Goal: Task Accomplishment & Management: Manage account settings

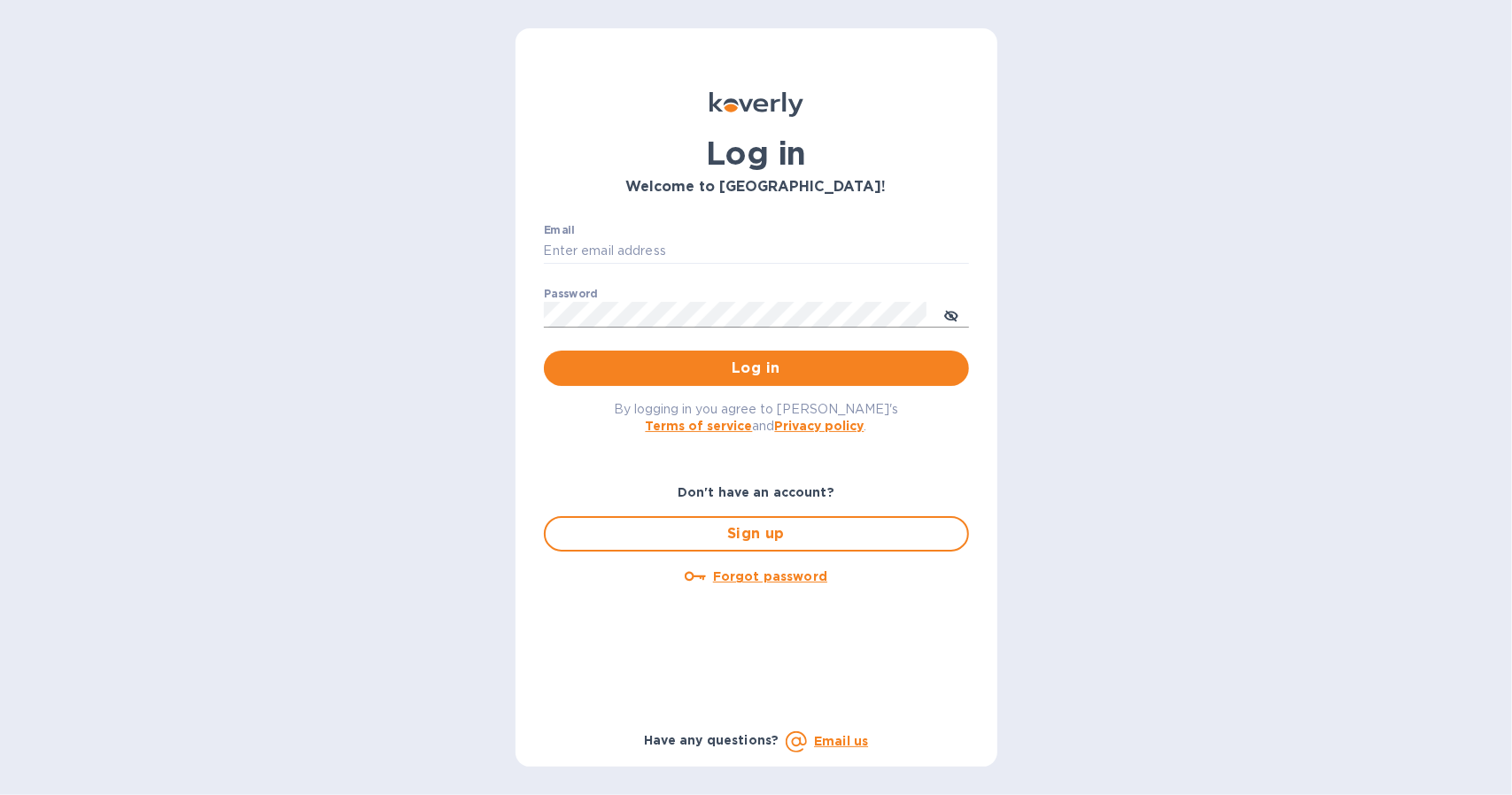
type input "[EMAIL_ADDRESS][DOMAIN_NAME]"
click at [950, 316] on icon "toggle password visibility" at bounding box center [951, 316] width 14 height 14
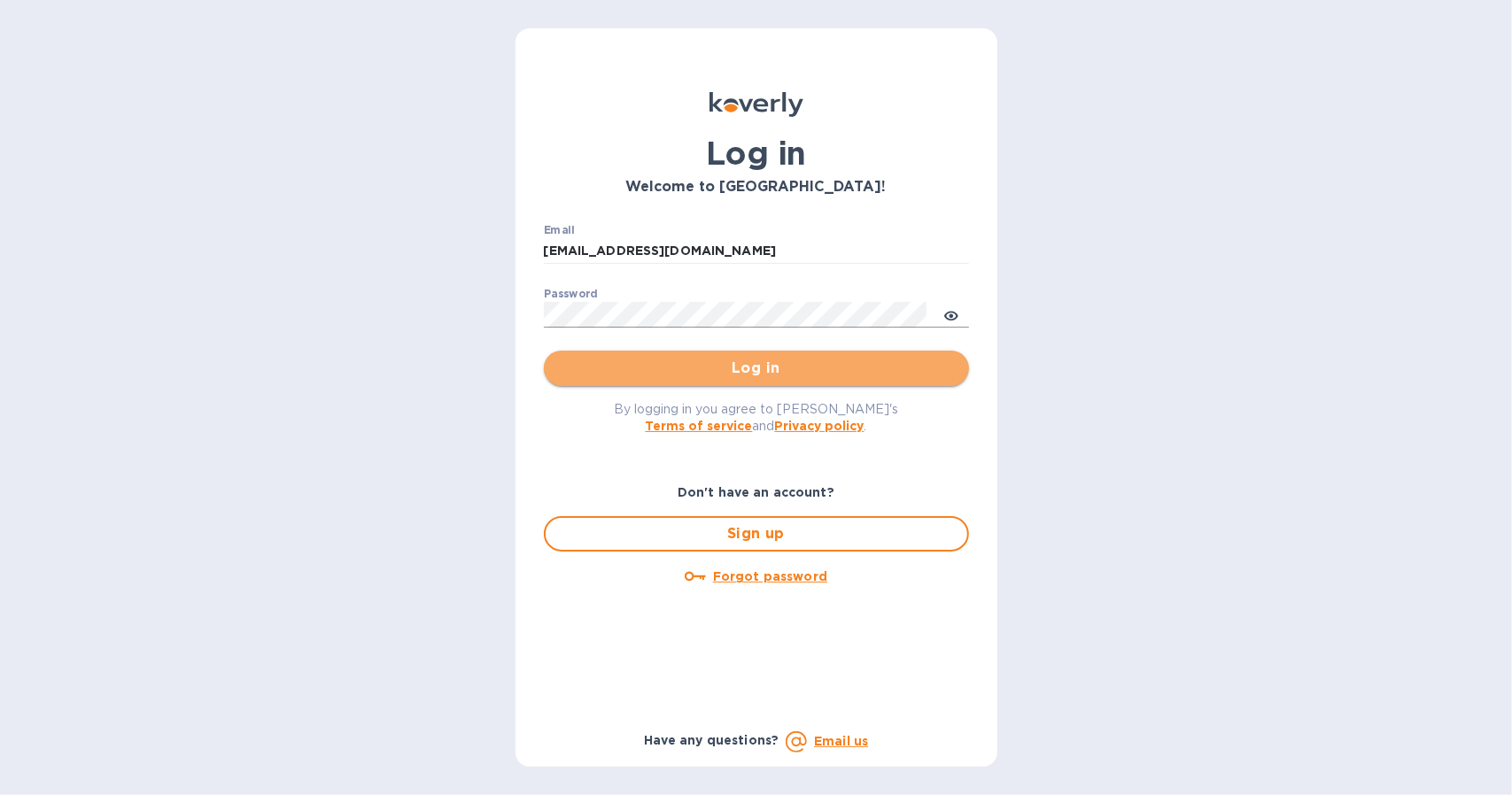
click at [750, 366] on span "Log in" at bounding box center [756, 368] width 397 height 22
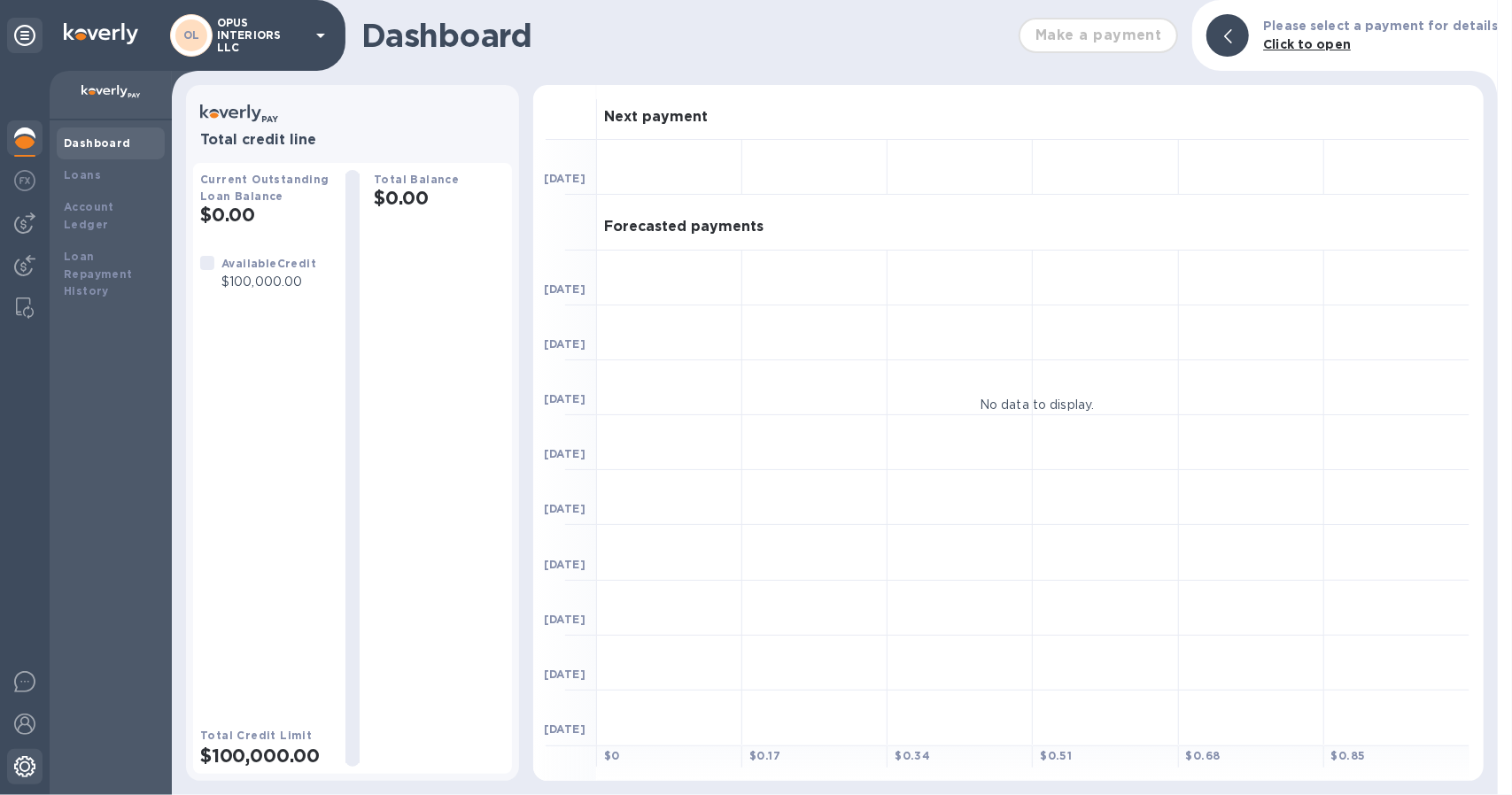
click at [22, 765] on img at bounding box center [25, 767] width 22 height 22
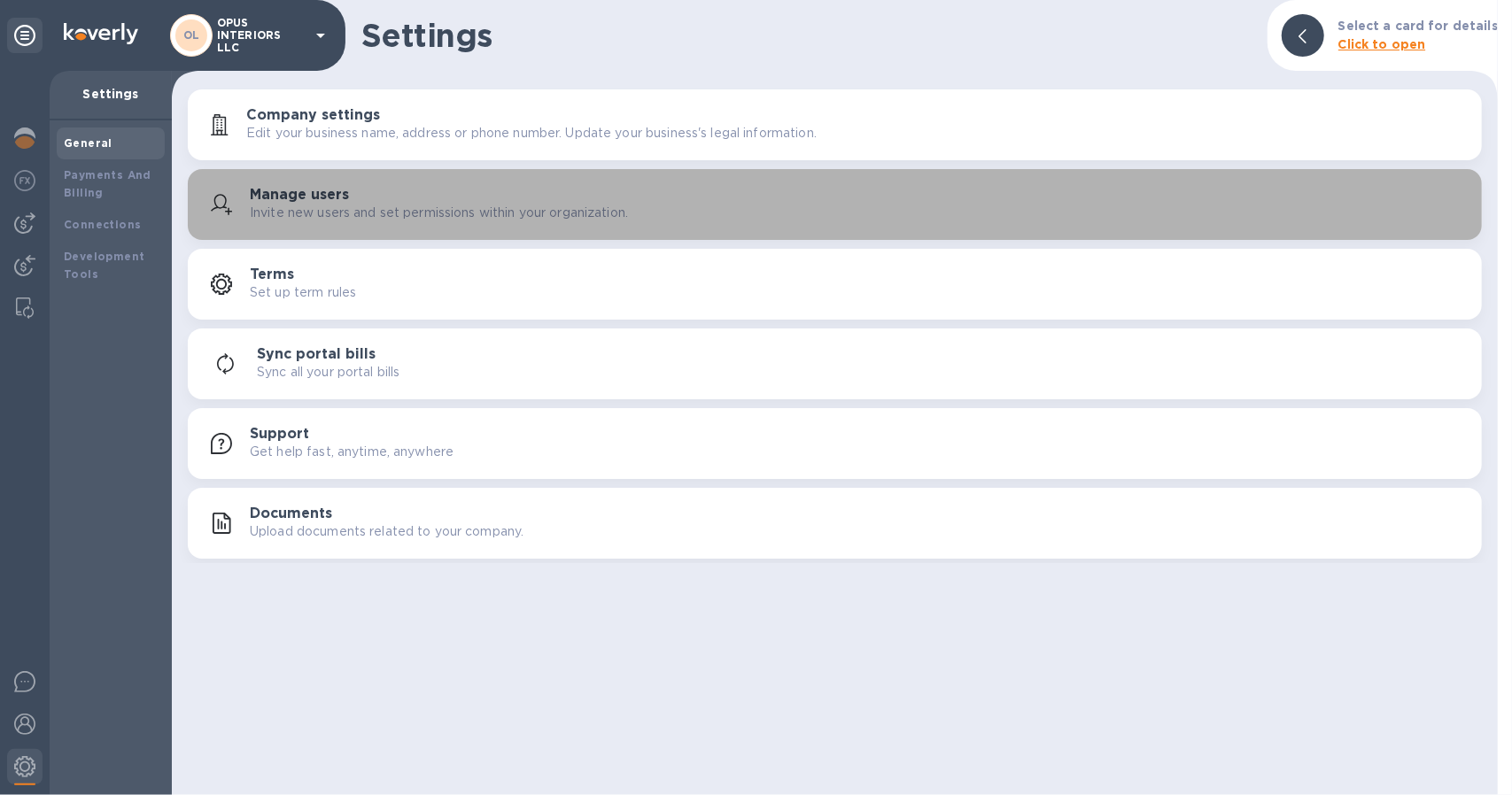
click at [328, 208] on p "Invite new users and set permissions within your organization." at bounding box center [438, 213] width 378 height 19
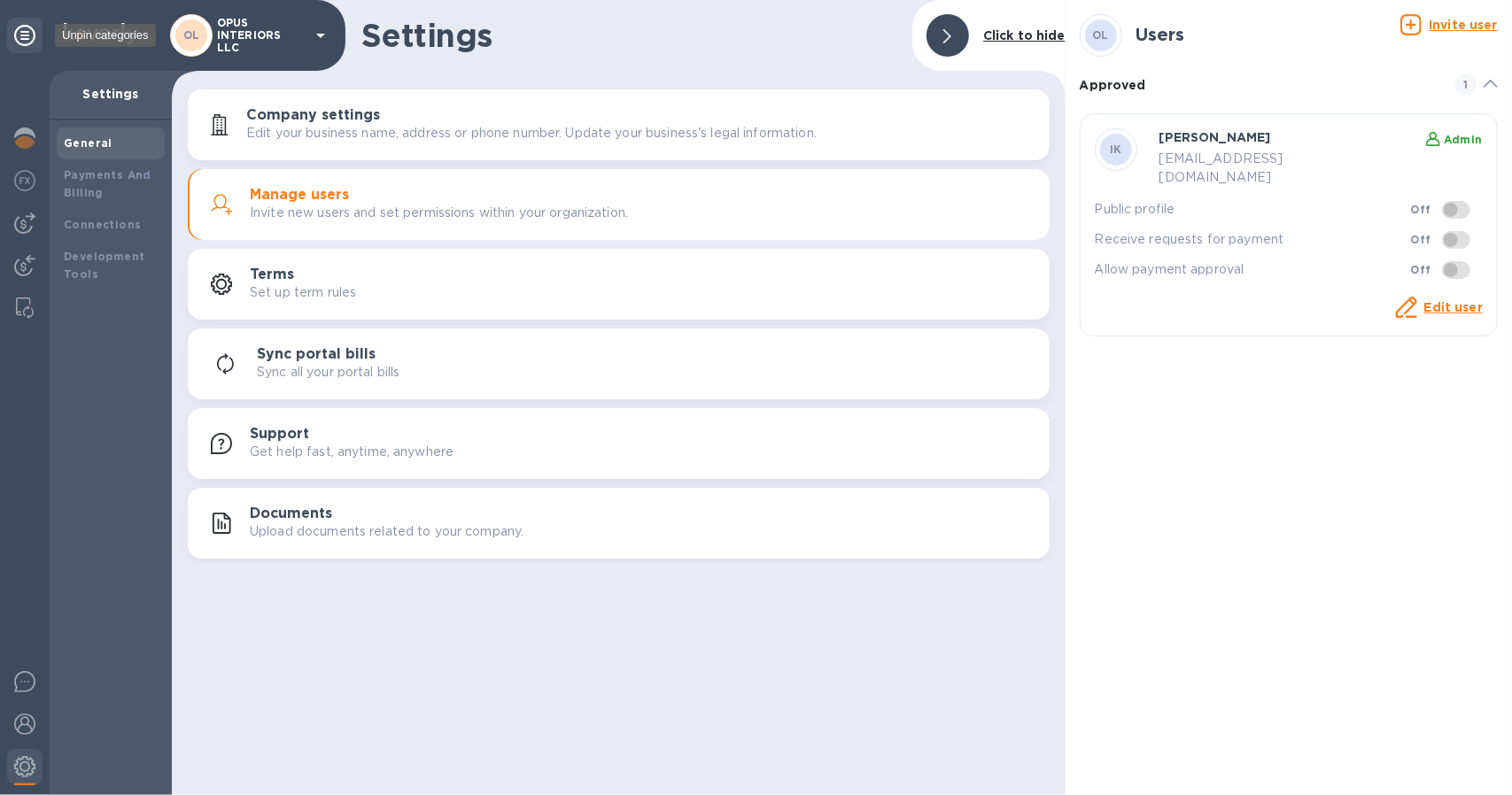
click at [13, 32] on div at bounding box center [24, 35] width 35 height 35
click at [22, 39] on icon at bounding box center [25, 36] width 22 height 22
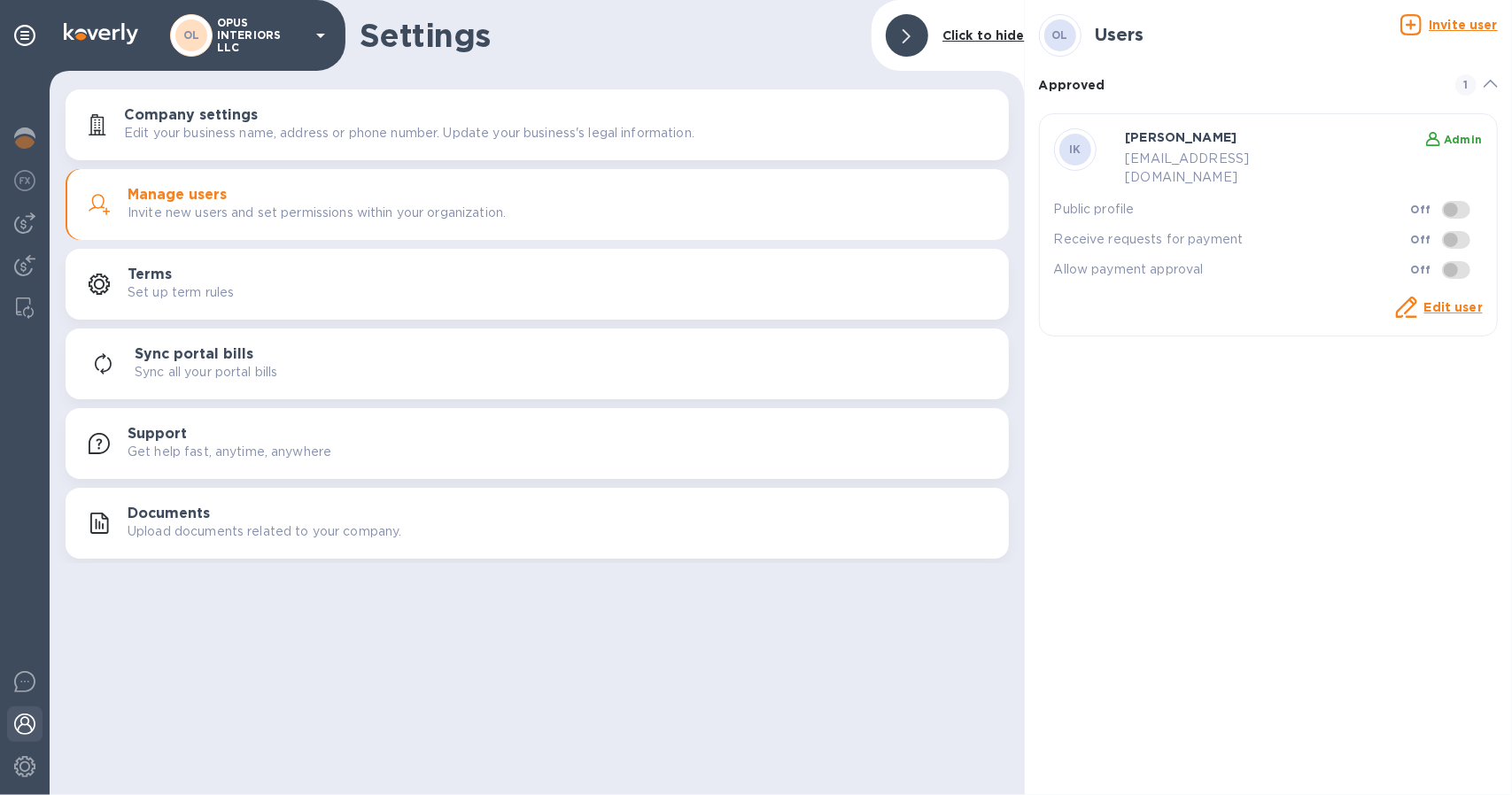
click at [22, 727] on img at bounding box center [25, 724] width 22 height 22
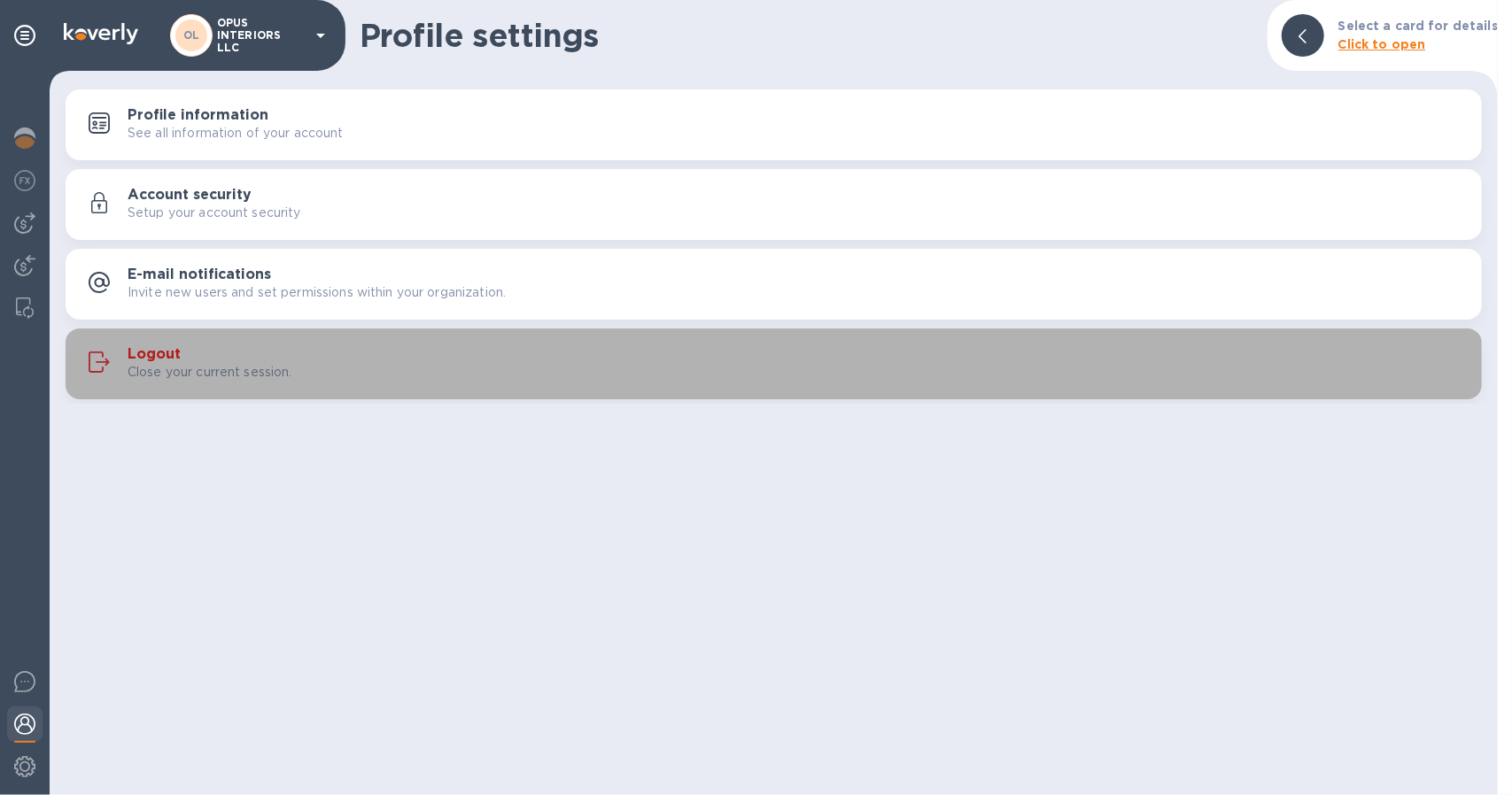
click at [172, 349] on h3 "Logout" at bounding box center [154, 354] width 53 height 17
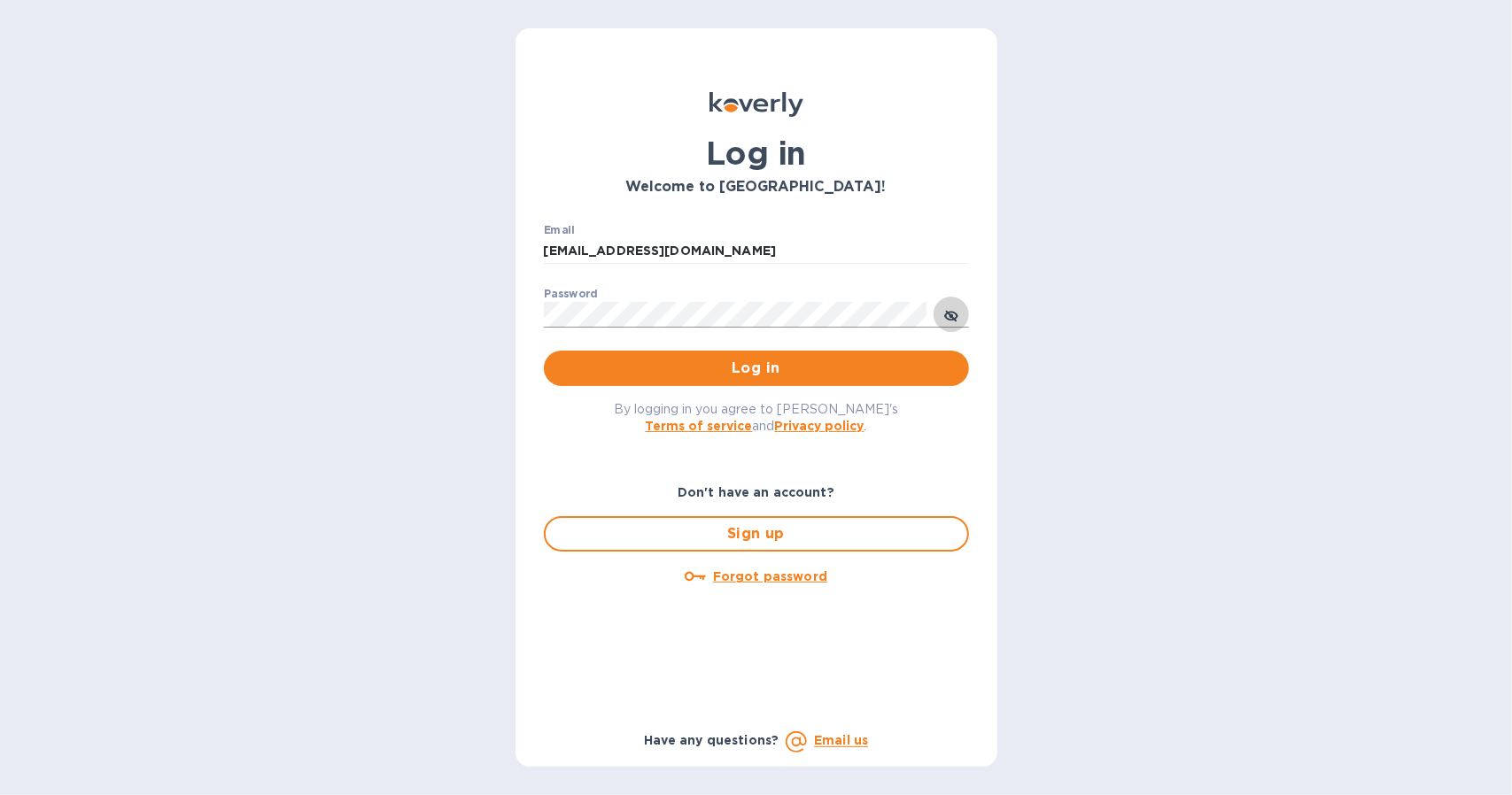
click at [949, 311] on icon "toggle password visibility" at bounding box center [951, 316] width 14 height 14
